Goal: Transaction & Acquisition: Subscribe to service/newsletter

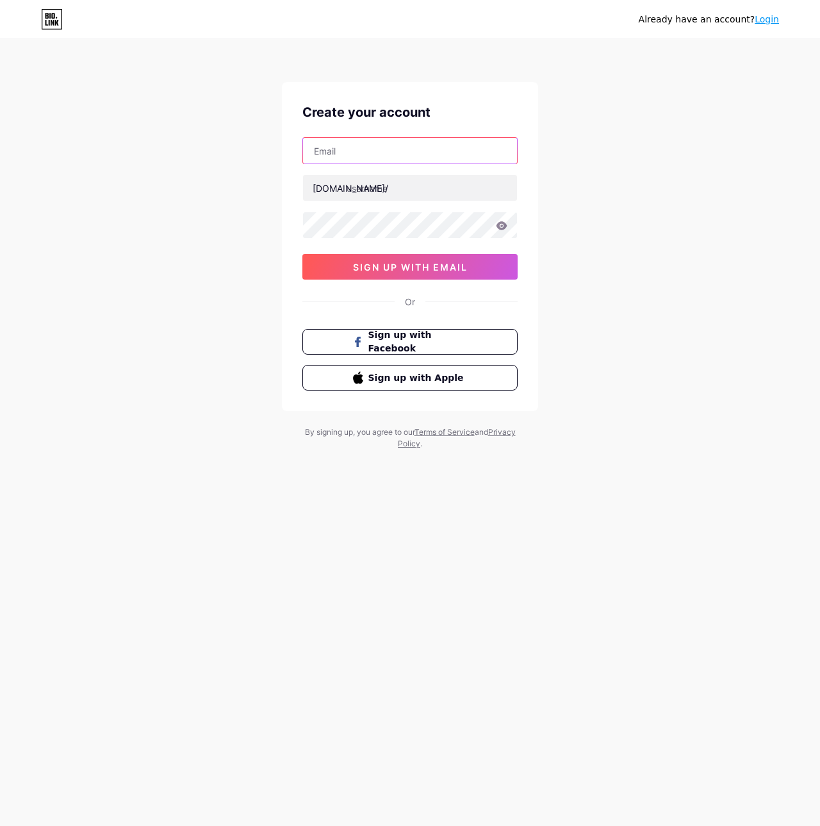
click at [374, 146] on input "text" at bounding box center [410, 151] width 214 height 26
type input "[EMAIL_ADDRESS][DOMAIN_NAME]"
type input "rachetaartrist"
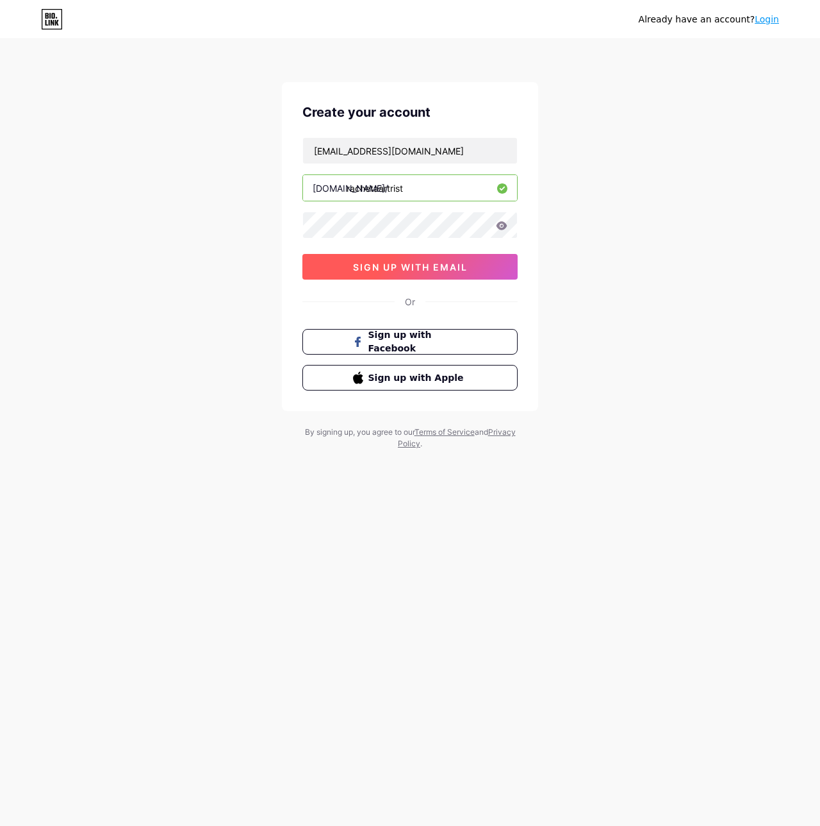
click at [393, 263] on span "sign up with email" at bounding box center [410, 267] width 115 height 11
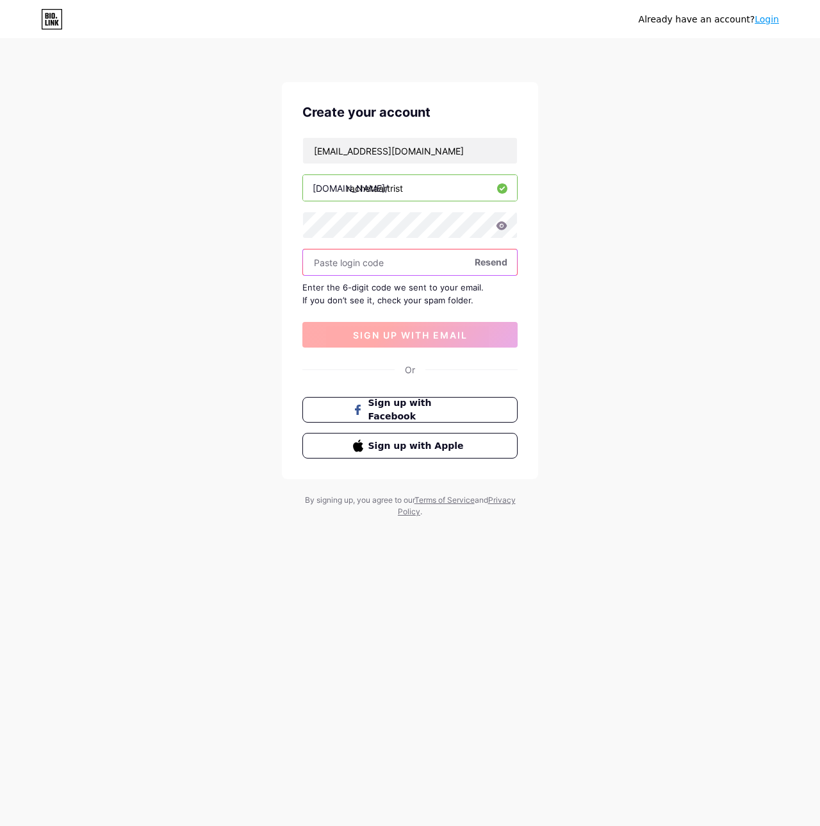
paste input "516833"
type input "516833"
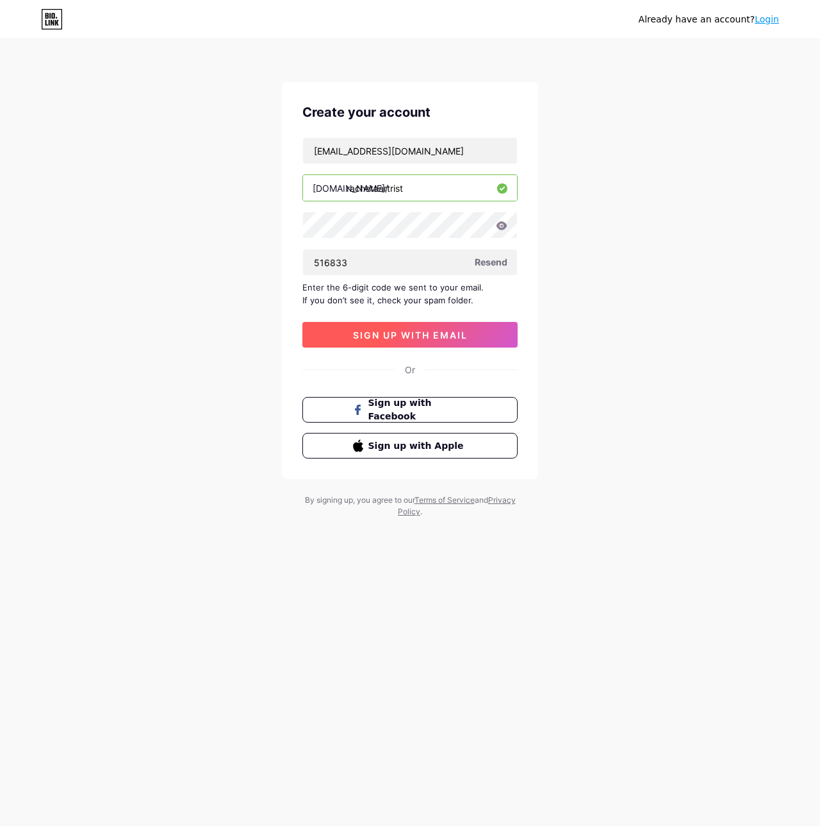
click at [413, 333] on span "sign up with email" at bounding box center [410, 334] width 115 height 11
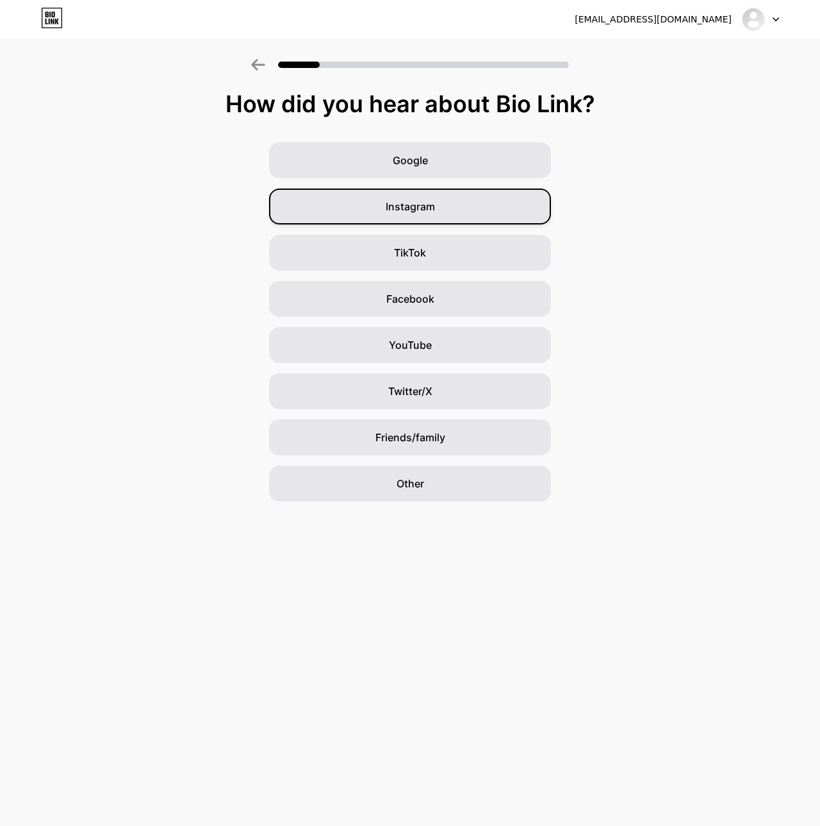
click at [398, 201] on span "Instagram" at bounding box center [410, 206] width 49 height 15
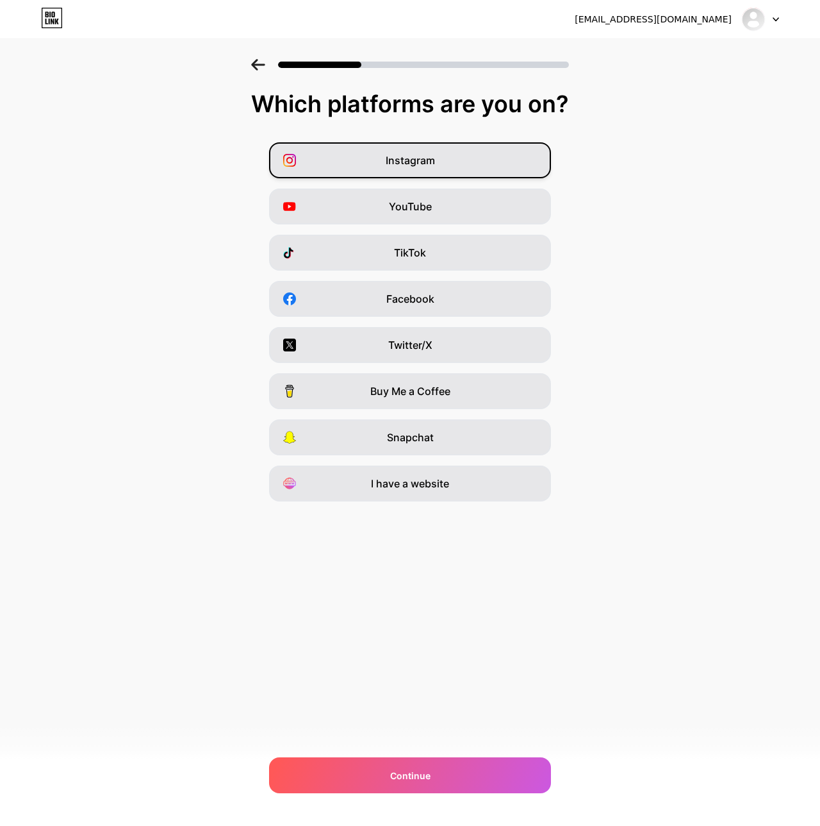
click at [423, 159] on span "Instagram" at bounding box center [410, 160] width 49 height 15
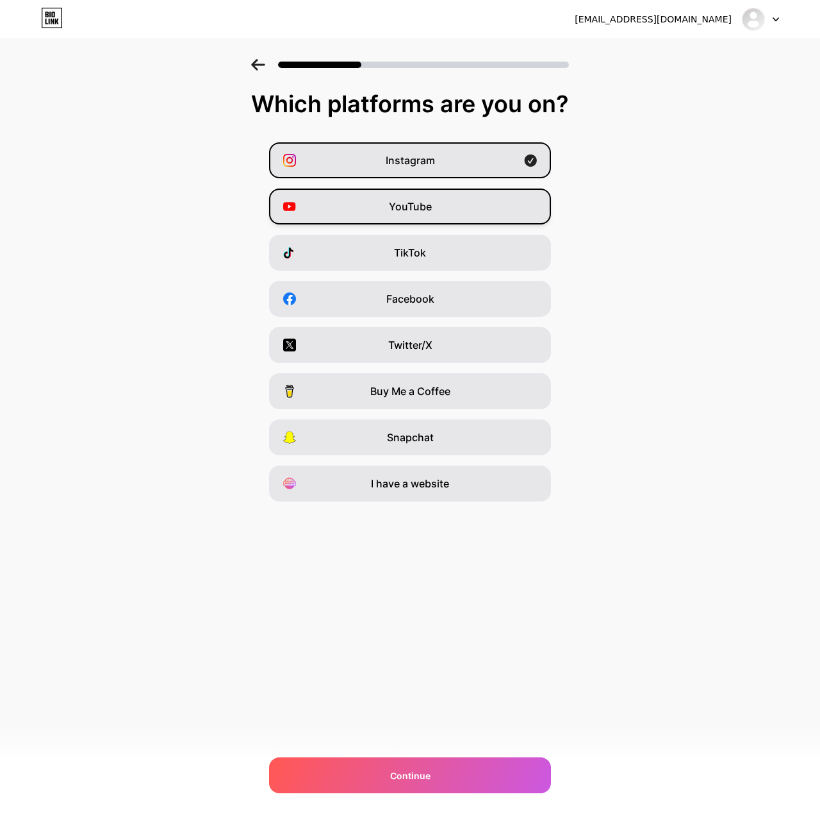
click at [429, 203] on span "YouTube" at bounding box center [410, 206] width 43 height 15
click at [474, 487] on div "I have a website" at bounding box center [410, 483] width 282 height 36
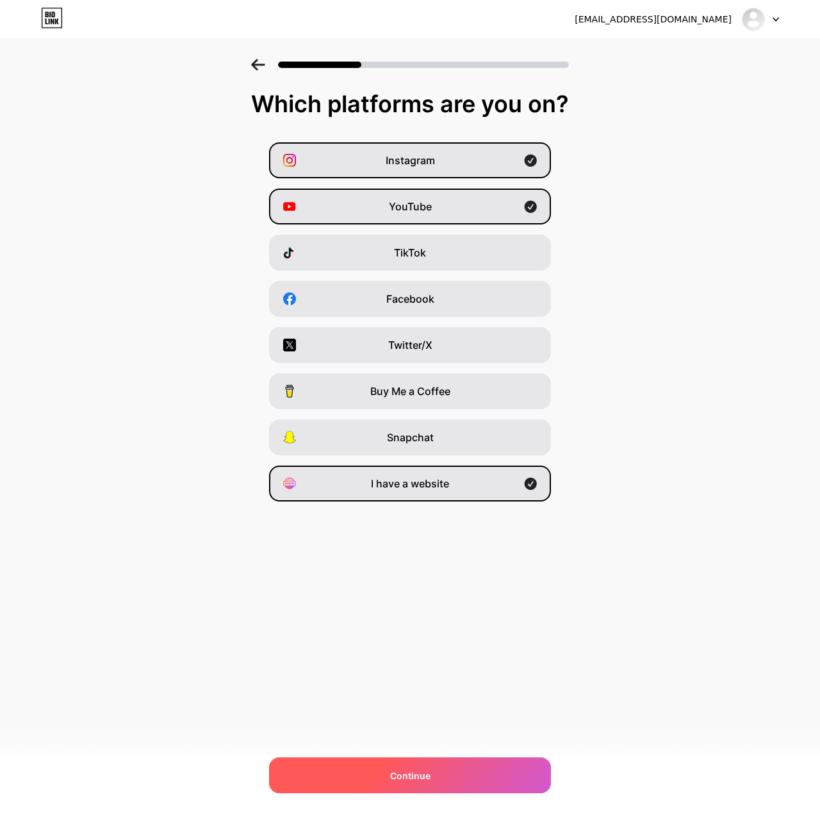
click at [419, 779] on span "Continue" at bounding box center [410, 774] width 40 height 13
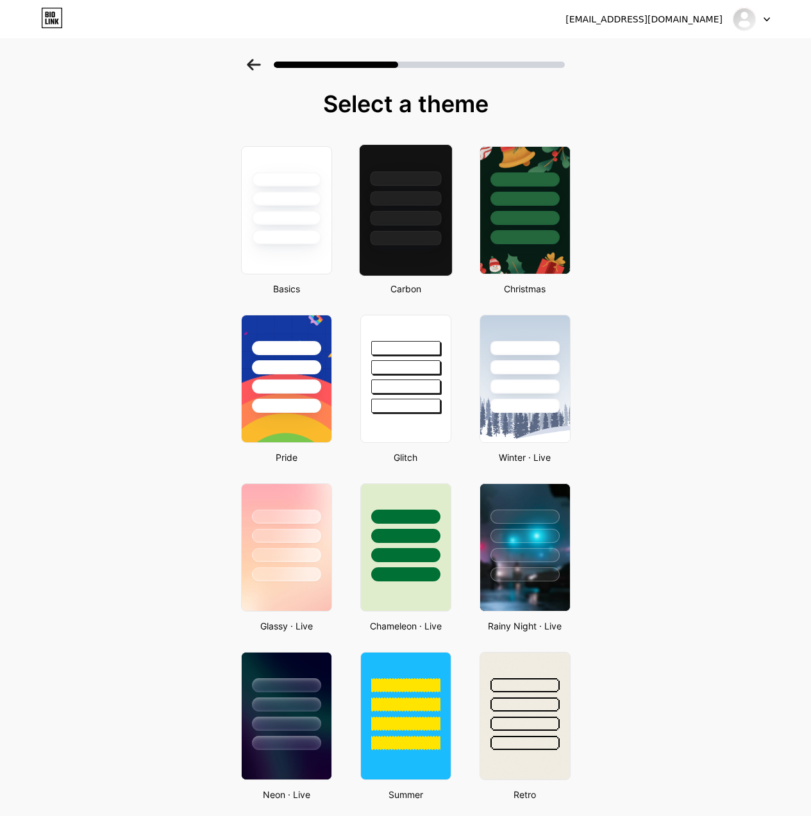
click at [412, 251] on div at bounding box center [405, 210] width 94 height 132
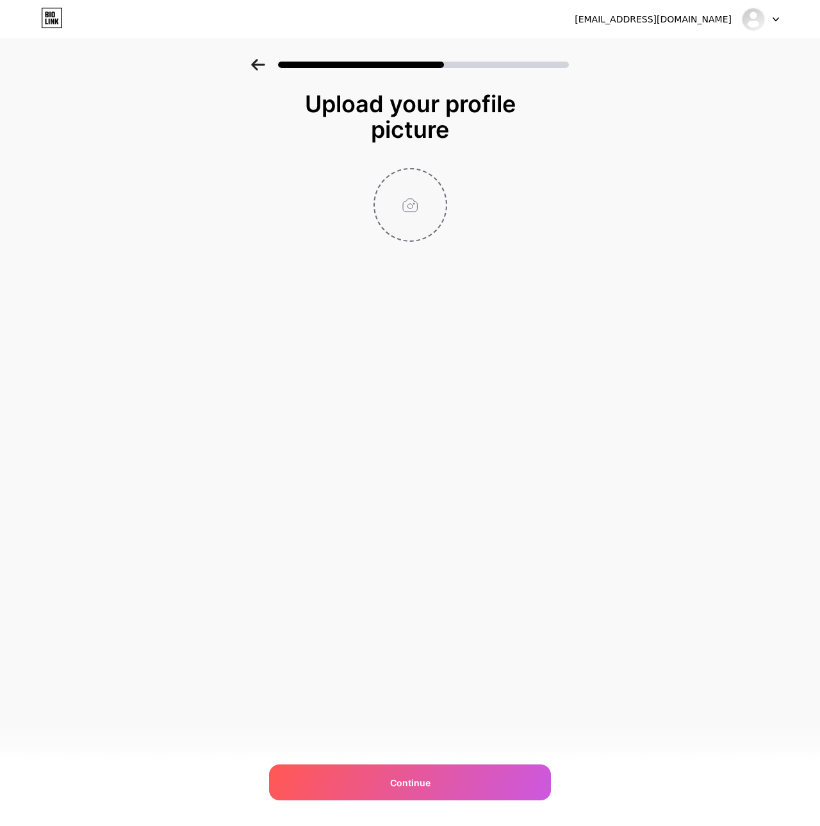
click at [399, 190] on input "file" at bounding box center [410, 204] width 71 height 71
click at [410, 213] on input "file" at bounding box center [410, 204] width 71 height 71
type input "C:\fakepath\soulseeker-20250606-26.jpg"
click at [403, 226] on input "file" at bounding box center [410, 204] width 71 height 71
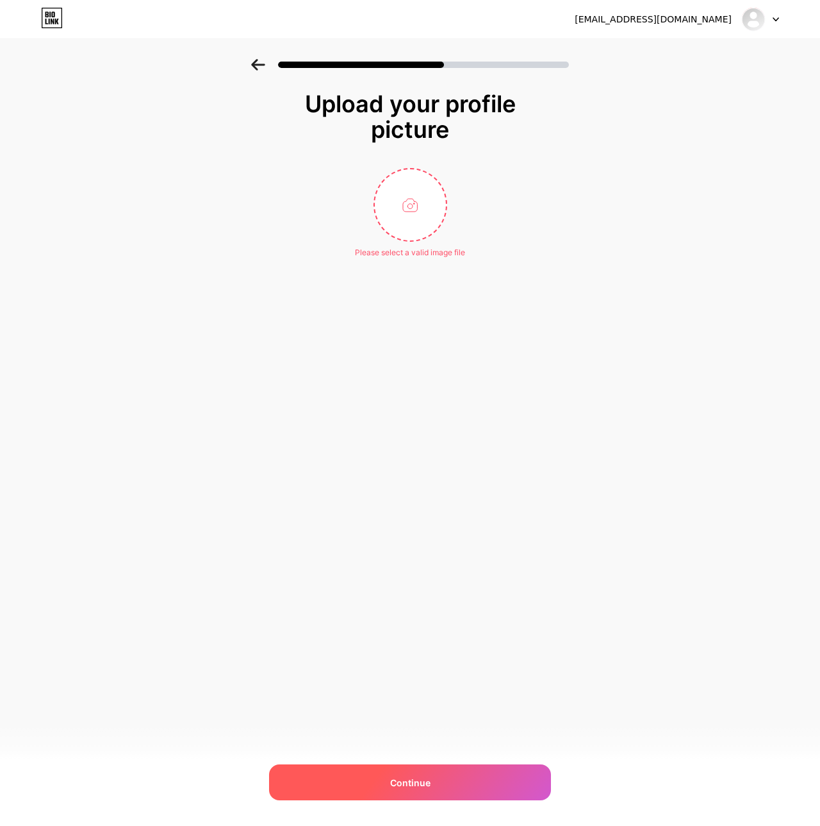
click at [474, 780] on div "Continue" at bounding box center [410, 782] width 282 height 36
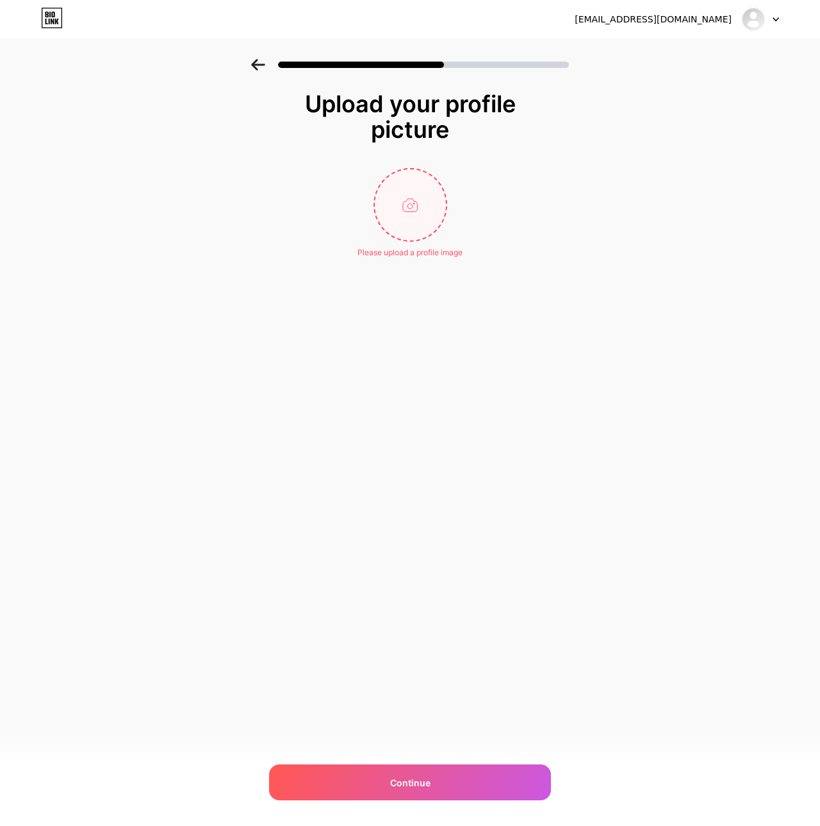
click at [419, 191] on input "file" at bounding box center [410, 204] width 71 height 71
type input "C:\fakepath\soulseeker-20250606-6.jpg"
click at [411, 762] on div "[EMAIL_ADDRESS][DOMAIN_NAME] Logout Link Copied Upload your profile picture Con…" at bounding box center [410, 413] width 820 height 826
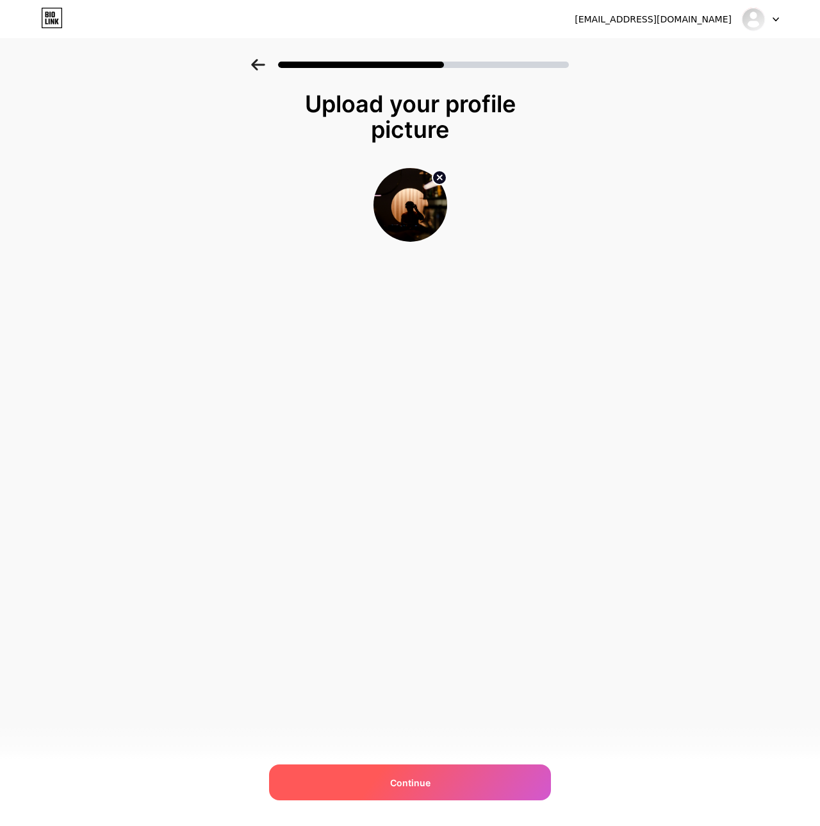
click at [411, 776] on span "Continue" at bounding box center [410, 782] width 40 height 13
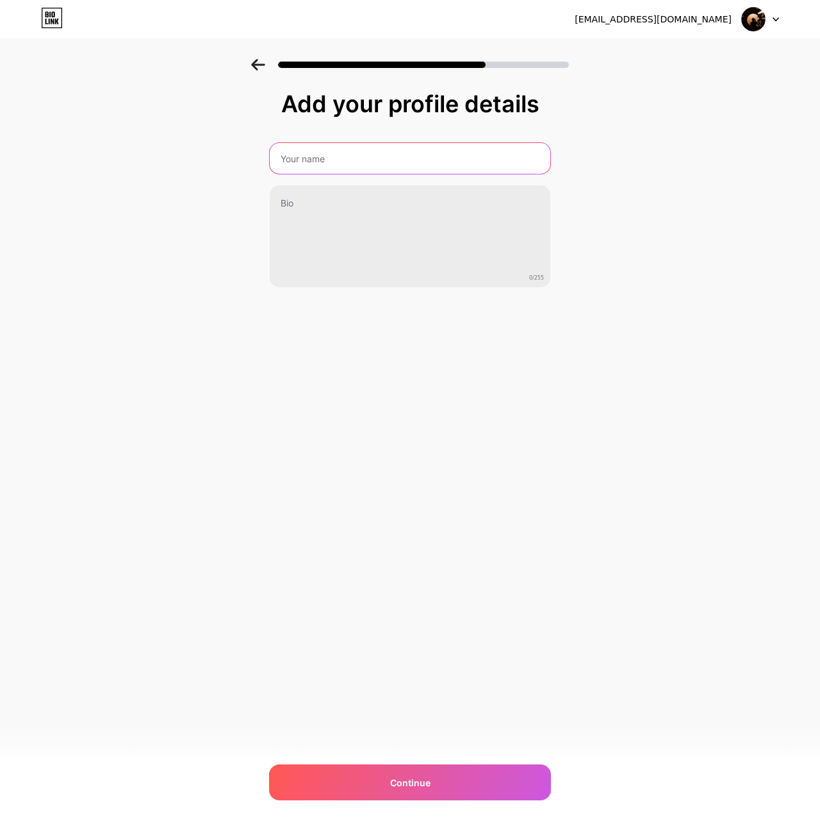
click at [299, 169] on input "text" at bounding box center [410, 158] width 281 height 31
type input "Racheta Artrist"
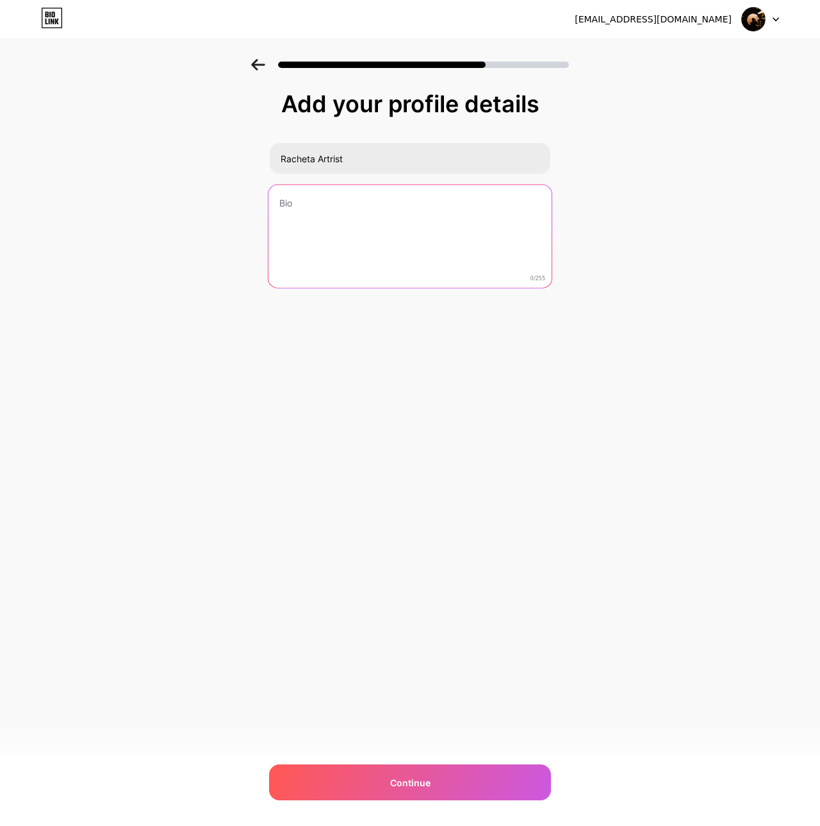
paste textarea "[PERSON_NAME], known as Racheta Artrist, is a DJ and music producer from [GEOGR…"
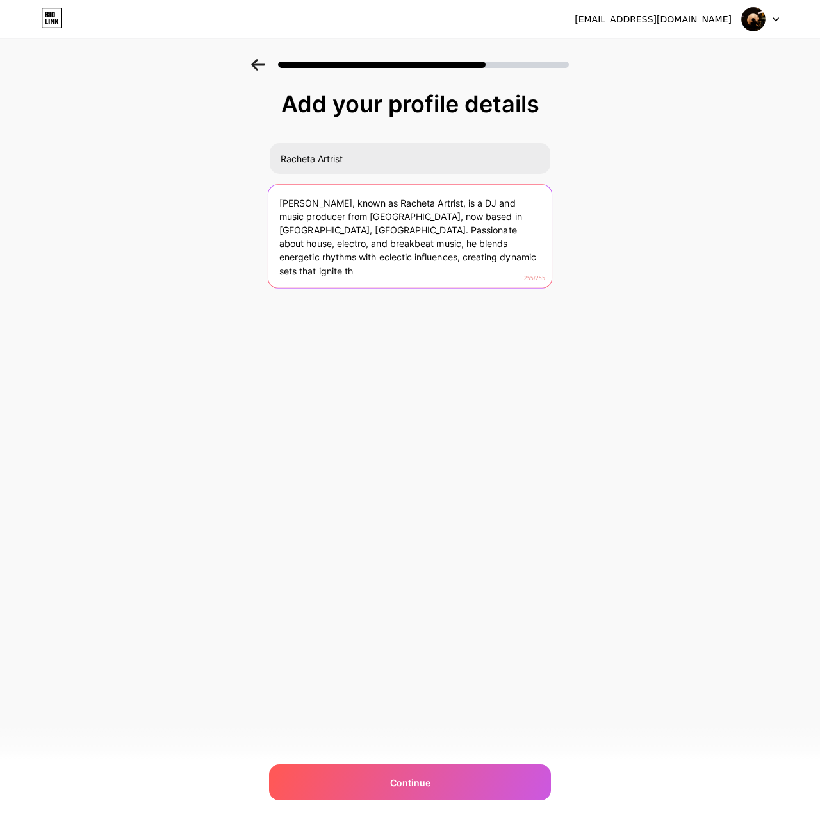
click at [399, 248] on textarea "[PERSON_NAME], known as Racheta Artrist, is a DJ and music producer from [GEOGR…" at bounding box center [410, 237] width 283 height 104
paste textarea "DJ and music producer based in [GEOGRAPHIC_DATA], [GEOGRAPHIC_DATA]. Passionate…"
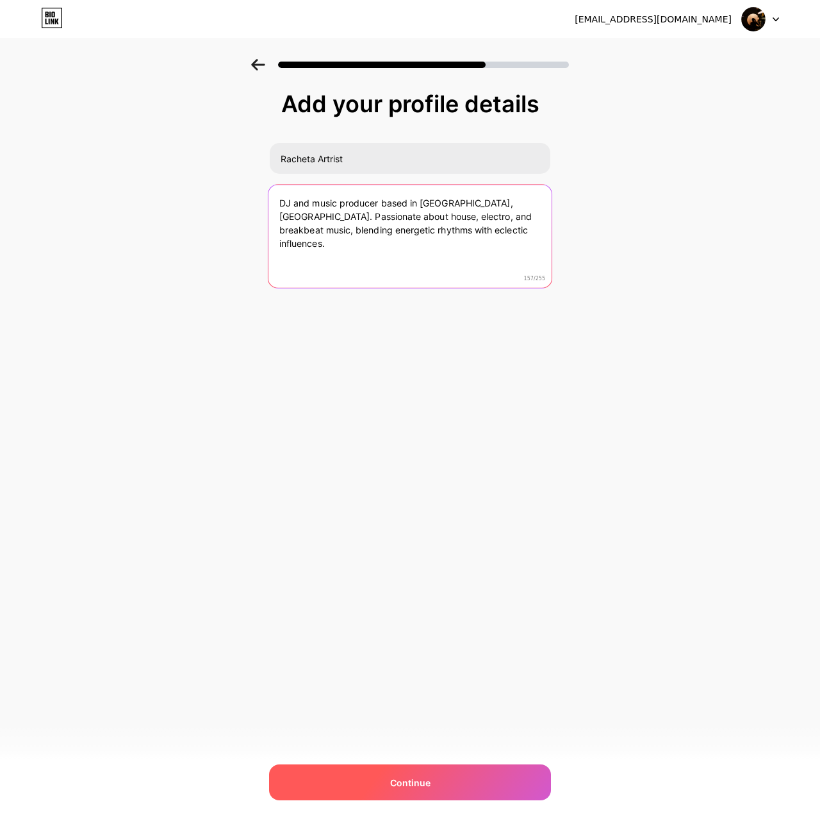
type textarea "DJ and music producer based in [GEOGRAPHIC_DATA], [GEOGRAPHIC_DATA]. Passionate…"
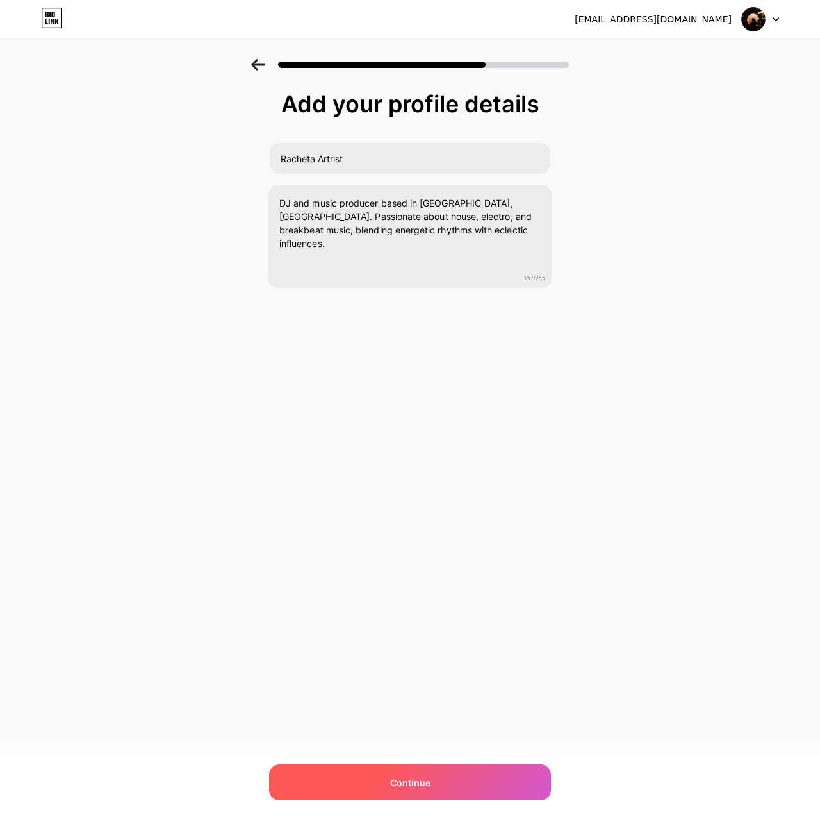
click at [422, 779] on span "Continue" at bounding box center [410, 782] width 40 height 13
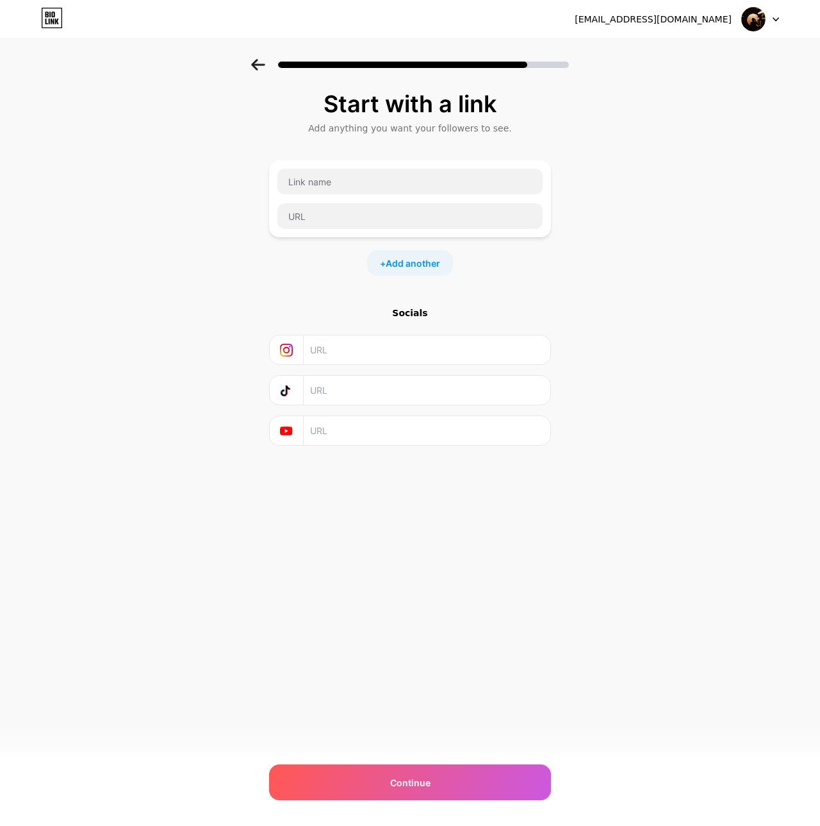
click at [357, 167] on div at bounding box center [410, 198] width 282 height 77
click at [366, 179] on input "text" at bounding box center [410, 182] width 265 height 26
click at [397, 192] on input "rachetaartrist" at bounding box center [410, 182] width 265 height 26
type input "Soundcloud"
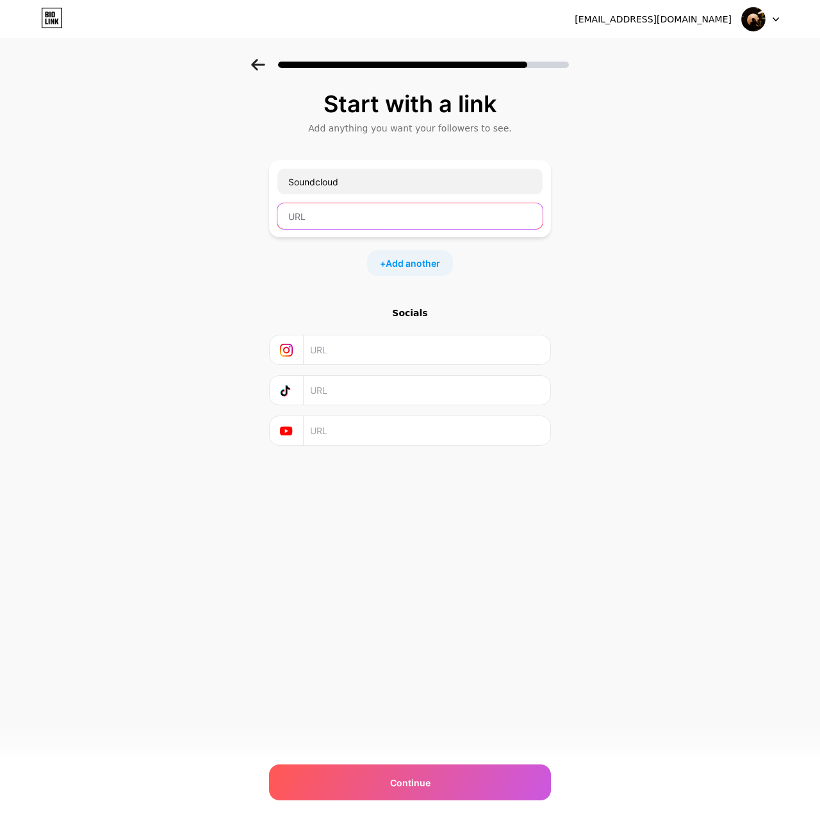
click at [449, 215] on input "text" at bounding box center [410, 216] width 265 height 26
paste input "[URL][DOMAIN_NAME]"
type input "[URL][DOMAIN_NAME]"
click at [401, 262] on span "Add another" at bounding box center [413, 262] width 54 height 13
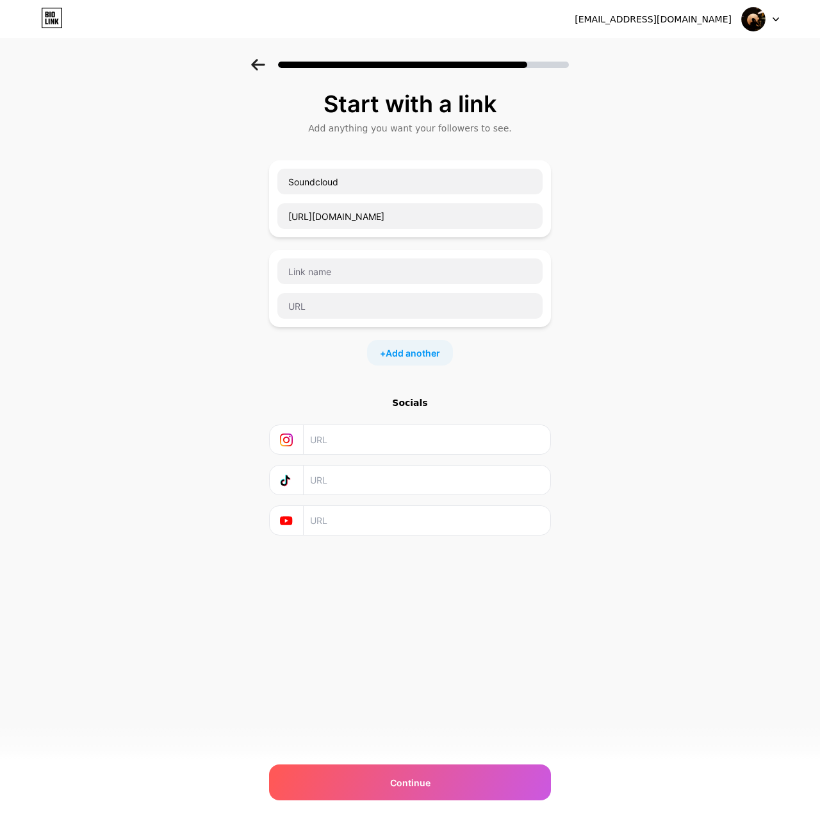
click at [383, 452] on input "text" at bounding box center [426, 439] width 233 height 29
type input "rachetaartrist"
click at [495, 259] on input "text" at bounding box center [410, 271] width 265 height 26
click at [439, 801] on div "[EMAIL_ADDRESS][DOMAIN_NAME] Logout Link Copied Start with a link Add anything …" at bounding box center [410, 413] width 820 height 826
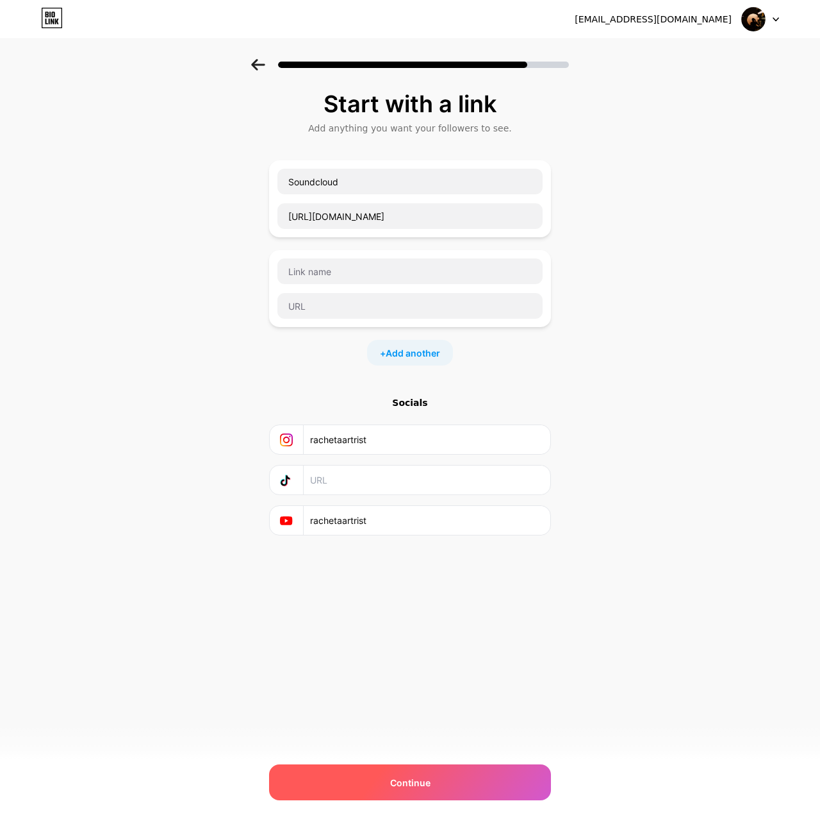
click at [426, 765] on div "Continue" at bounding box center [410, 782] width 282 height 36
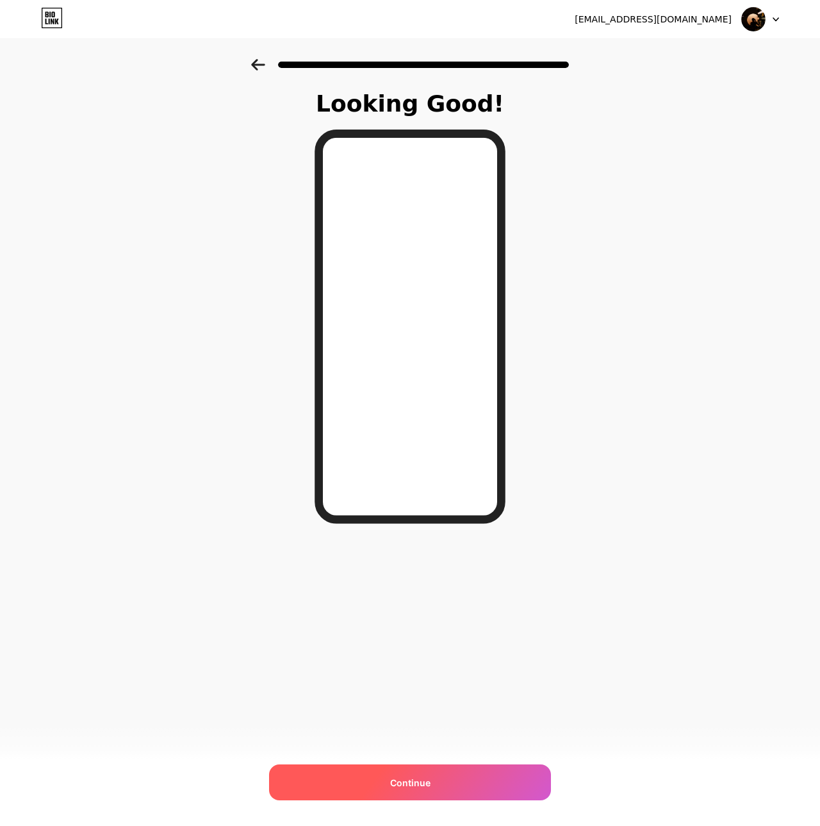
click at [451, 786] on div "Continue" at bounding box center [410, 782] width 282 height 36
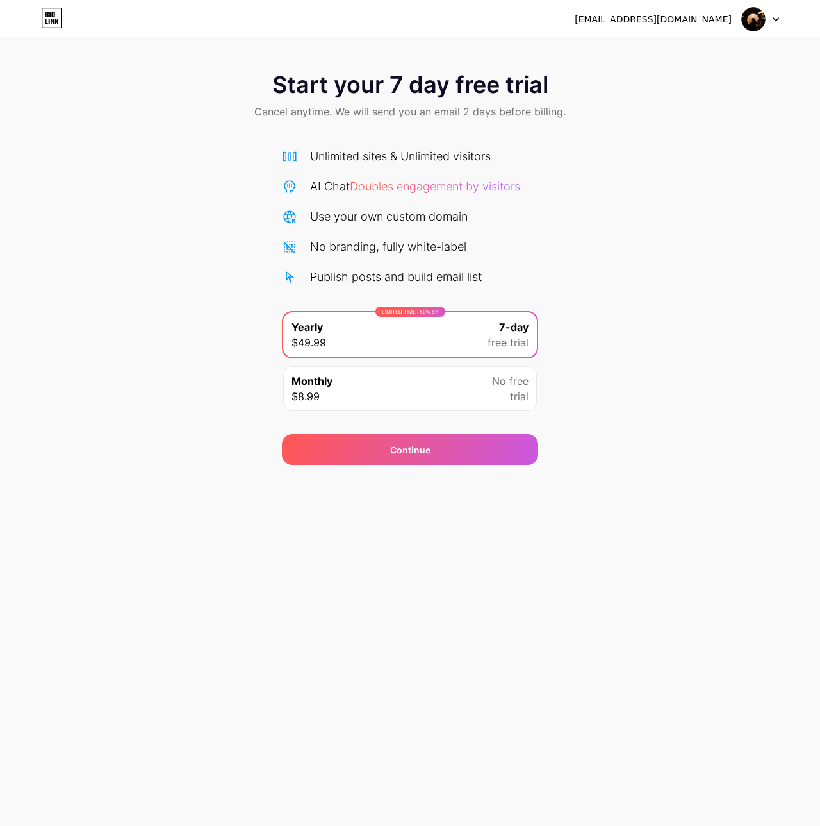
click at [370, 86] on span "Start your 7 day free trial" at bounding box center [410, 85] width 276 height 26
drag, startPoint x: 443, startPoint y: 383, endPoint x: 444, endPoint y: 394, distance: 11.0
click at [443, 382] on div "Monthly $8.99 No free trial" at bounding box center [410, 388] width 254 height 45
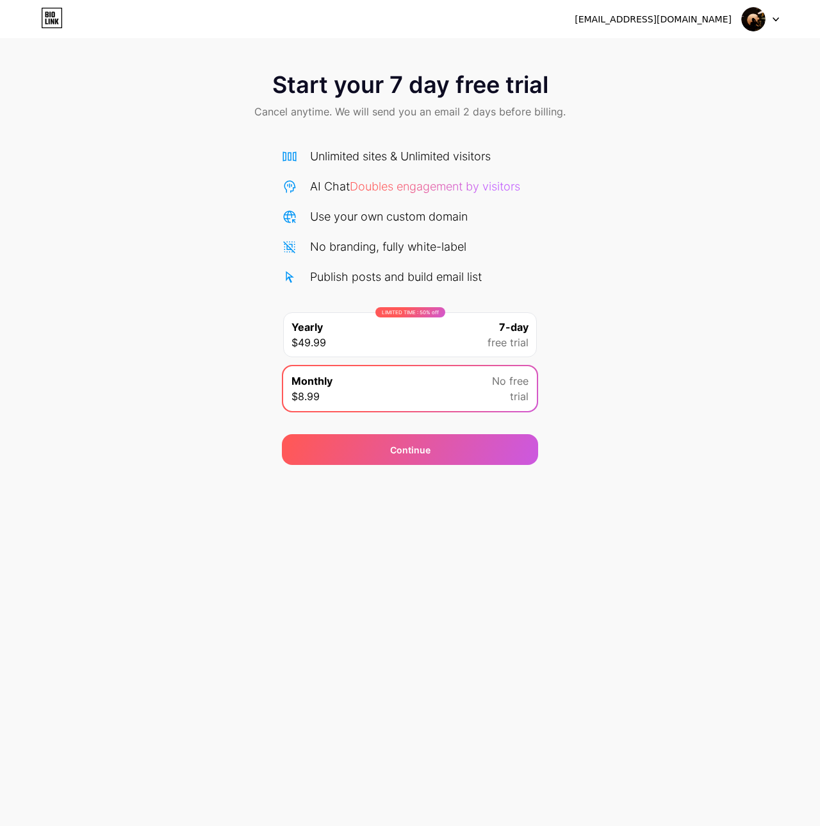
click at [490, 330] on div "7-day free trial" at bounding box center [508, 334] width 41 height 31
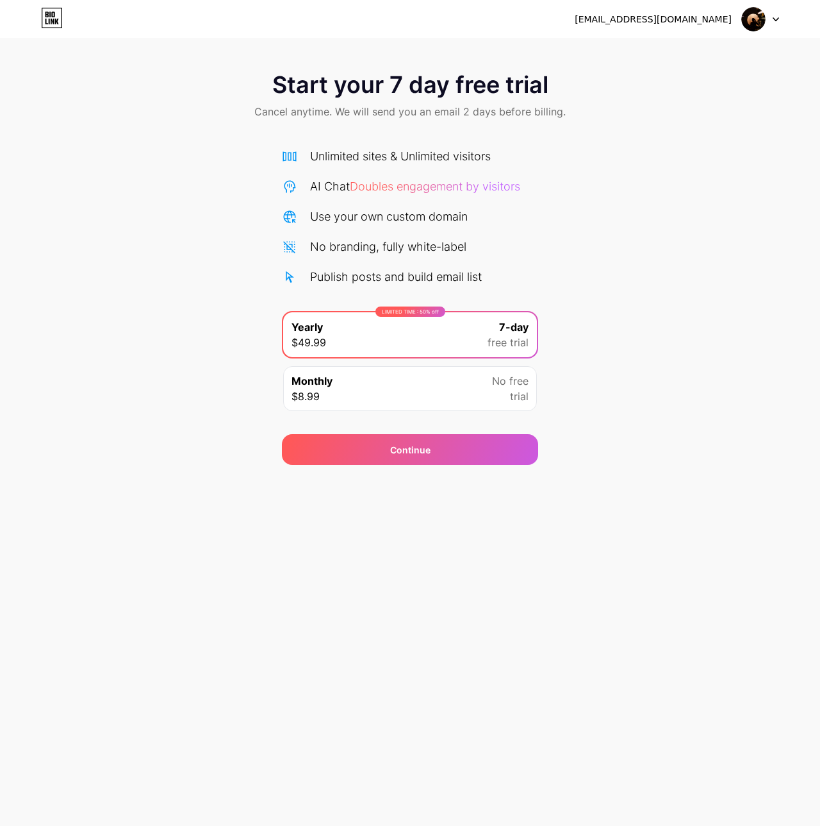
click at [517, 64] on div "Start your 7 day free trial Cancel anytime. We will send you an email 2 days be…" at bounding box center [410, 97] width 820 height 76
click at [755, 31] on div "[EMAIL_ADDRESS][DOMAIN_NAME] Logout" at bounding box center [410, 19] width 820 height 38
click at [755, 23] on img at bounding box center [754, 19] width 24 height 24
click at [776, 22] on div at bounding box center [760, 19] width 37 height 23
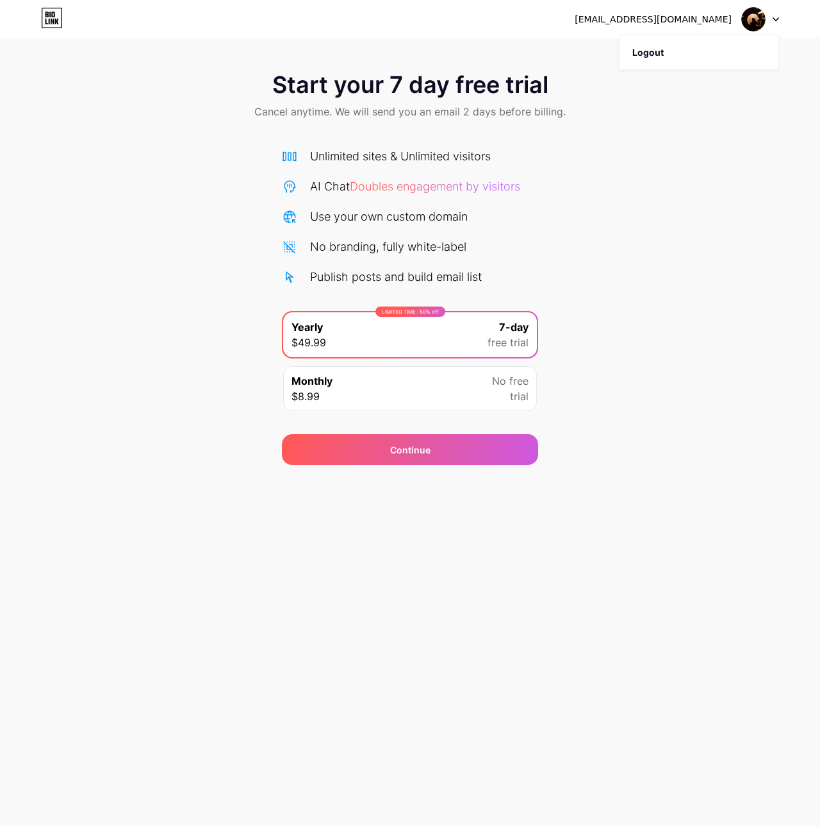
click at [776, 22] on div at bounding box center [760, 19] width 37 height 23
click at [41, 10] on icon at bounding box center [52, 18] width 22 height 21
click at [399, 194] on div "AI Chat Doubles engagement by visitors" at bounding box center [415, 186] width 210 height 17
click at [401, 192] on span "Doubles engagement by visitors" at bounding box center [435, 185] width 170 height 13
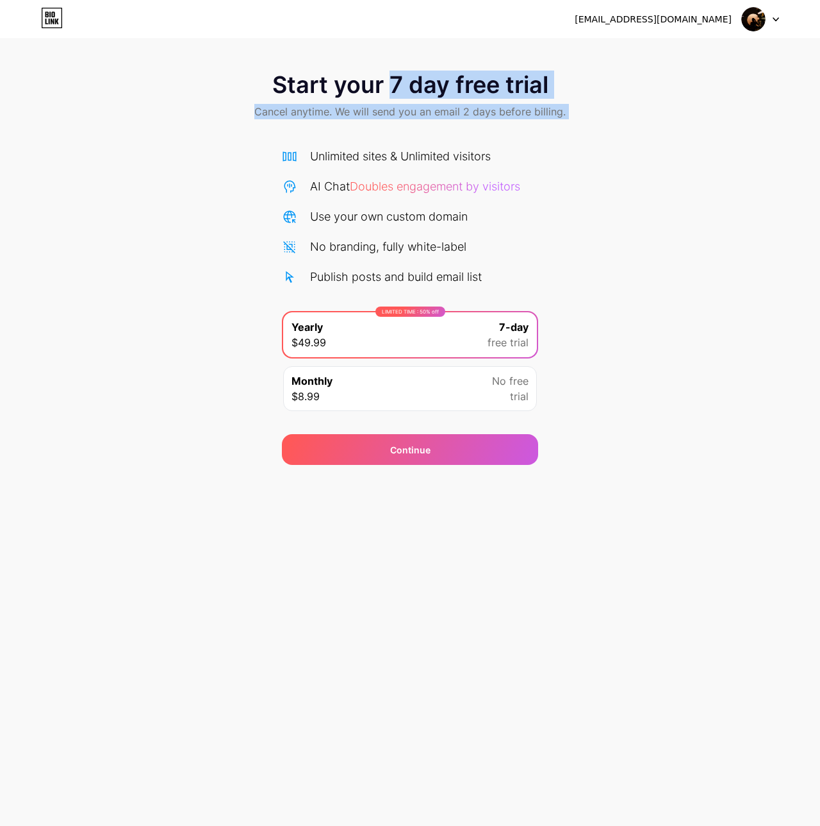
drag, startPoint x: 403, startPoint y: 102, endPoint x: 477, endPoint y: 155, distance: 91.4
click at [459, 142] on div "Start your 7 day free trial Cancel anytime. We will send you an email 2 days be…" at bounding box center [410, 262] width 820 height 406
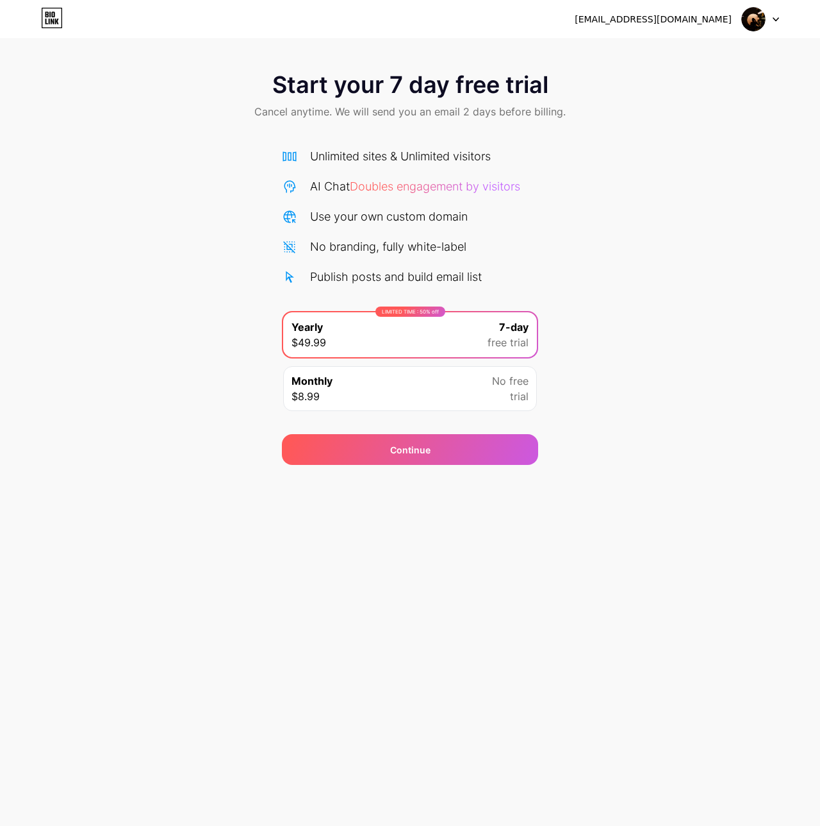
click at [530, 150] on div "Unlimited sites & Unlimited visitors" at bounding box center [410, 155] width 256 height 17
click at [447, 456] on div "Continue" at bounding box center [410, 449] width 256 height 31
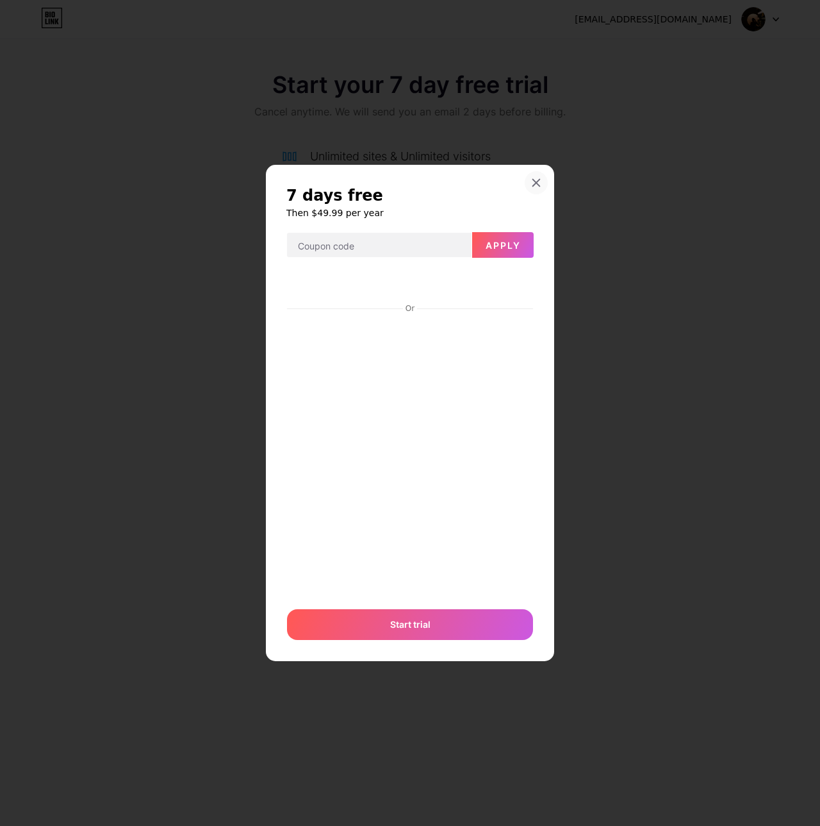
click at [537, 192] on div at bounding box center [536, 182] width 23 height 23
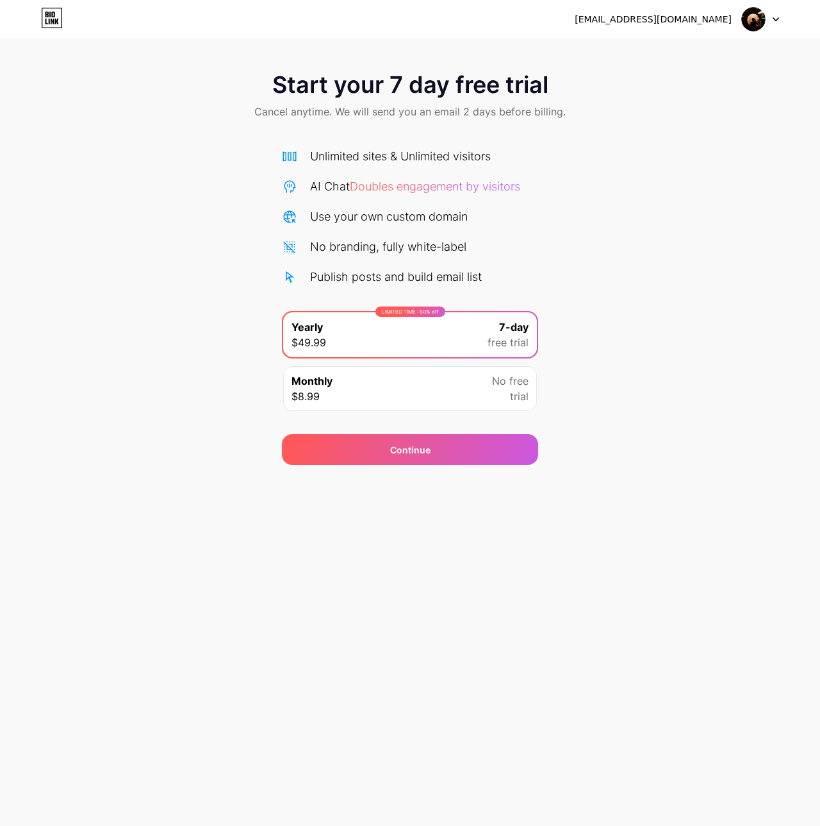
click at [372, 99] on div "Start your 7 day free trial Cancel anytime. We will send you an email 2 days be…" at bounding box center [410, 97] width 820 height 76
click at [381, 87] on span "Start your 7 day free trial" at bounding box center [410, 85] width 276 height 26
click at [54, 22] on icon at bounding box center [52, 18] width 22 height 21
